Goal: Task Accomplishment & Management: Complete application form

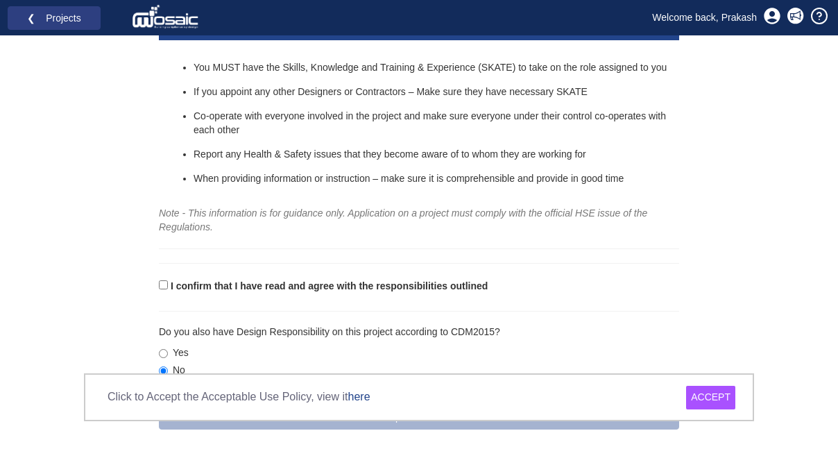
scroll to position [237, 0]
click at [176, 282] on label "I confirm that I have read and agree with the responsibilities outlined" at bounding box center [329, 287] width 317 height 14
click at [168, 282] on input "I confirm that I have read and agree with the responsibilities outlined" at bounding box center [163, 285] width 9 height 9
checkbox input "true"
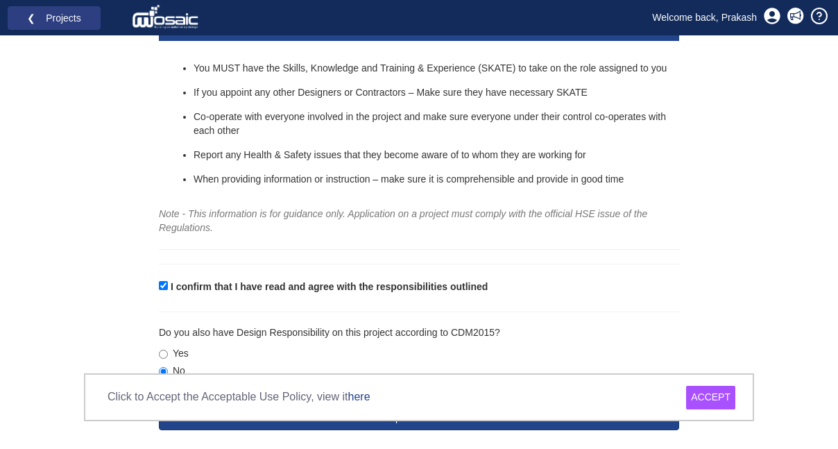
click at [169, 347] on label "Yes" at bounding box center [174, 354] width 30 height 14
click at [168, 350] on input "Yes" at bounding box center [163, 354] width 9 height 9
radio input "true"
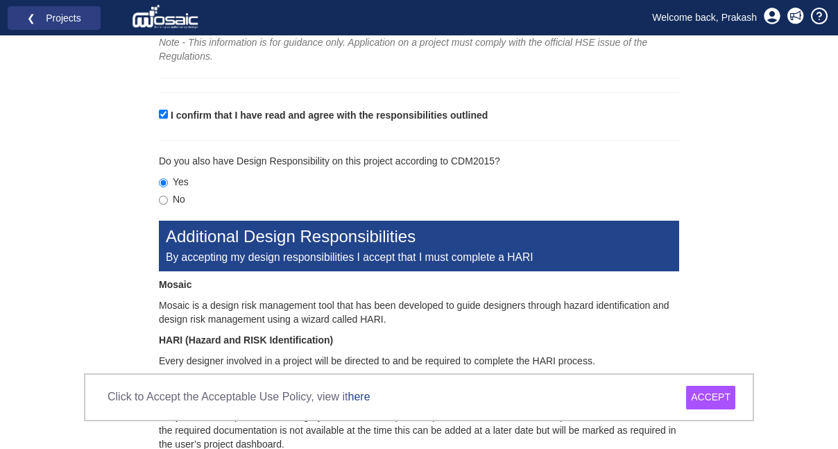
scroll to position [487, 0]
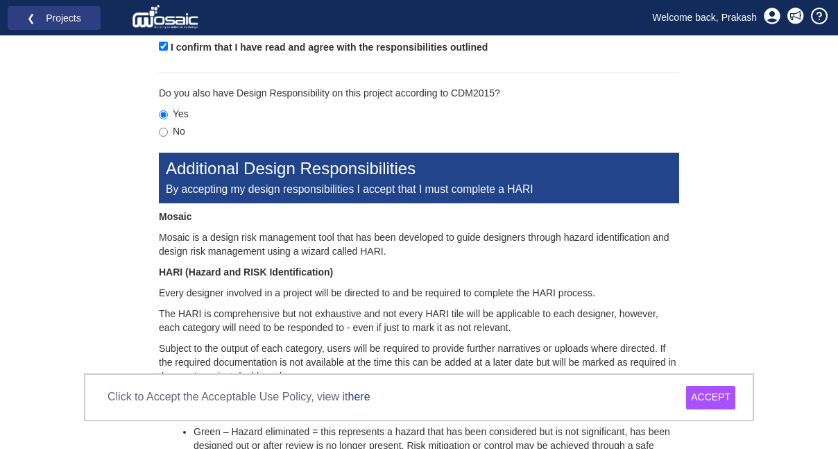
click at [179, 125] on label "No" at bounding box center [172, 132] width 26 height 14
click at [168, 128] on input "No" at bounding box center [163, 132] width 9 height 9
radio input "true"
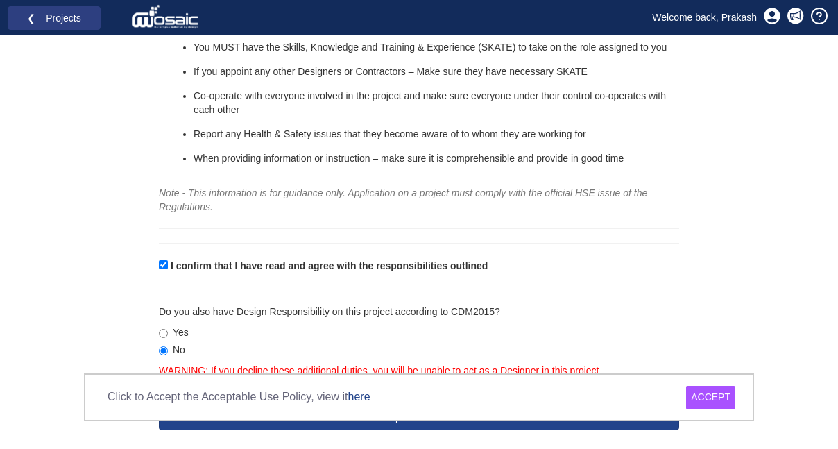
scroll to position [257, 0]
click at [708, 389] on div "ACCEPT" at bounding box center [710, 398] width 49 height 24
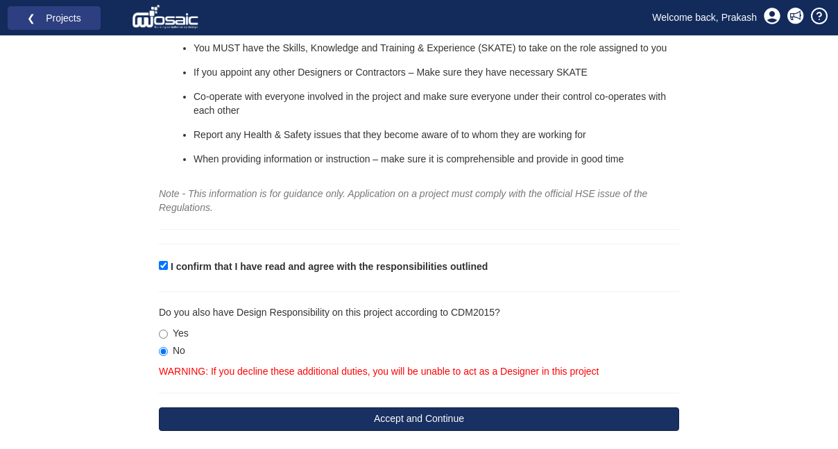
click at [500, 414] on button "Accept and Continue" at bounding box center [419, 419] width 520 height 24
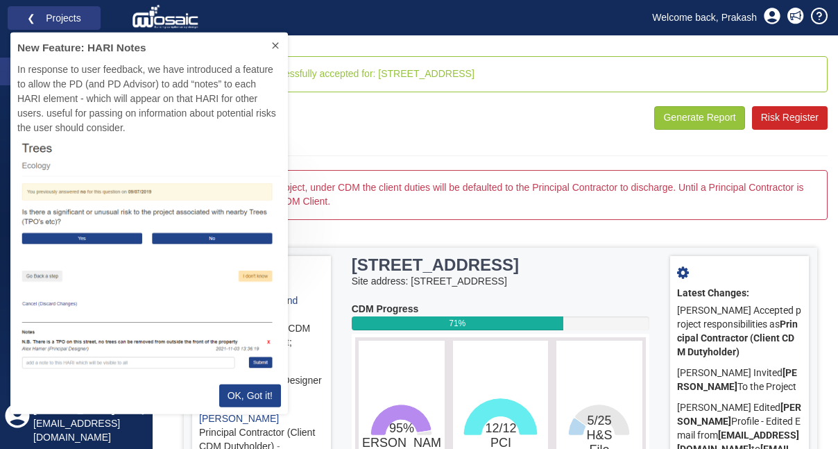
scroll to position [382, 278]
click at [266, 46] on button at bounding box center [275, 47] width 25 height 30
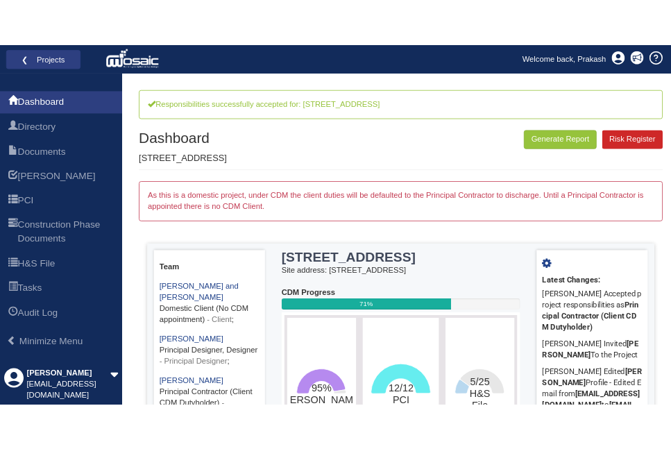
scroll to position [0, 0]
